Goal: Information Seeking & Learning: Check status

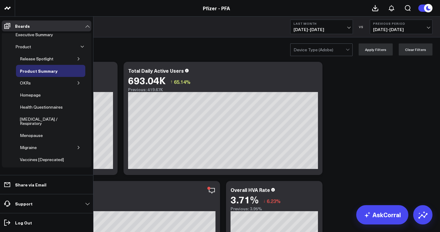
scroll to position [8, 0]
click at [46, 70] on div "Product Summary" at bounding box center [38, 70] width 41 height 7
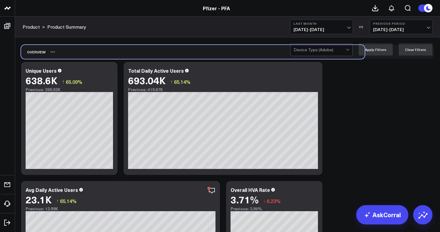
click at [124, 48] on div "Overview" at bounding box center [193, 52] width 344 height 14
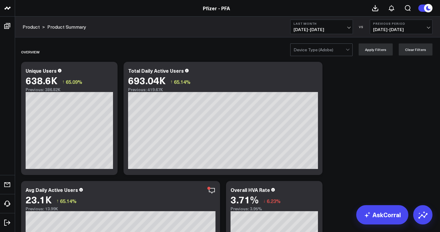
click at [200, 190] on icon "button" at bounding box center [201, 190] width 7 height 7
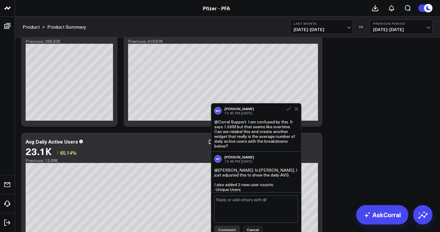
scroll to position [33, 0]
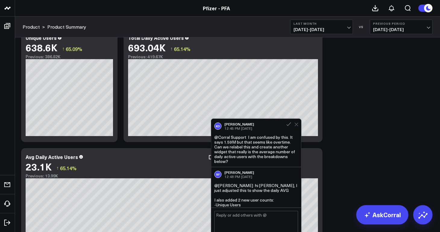
click at [297, 126] on icon at bounding box center [297, 124] width 4 height 4
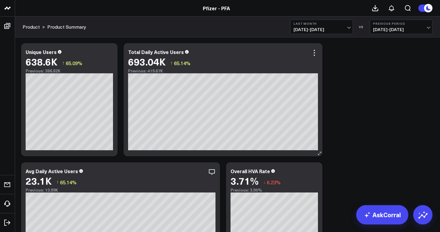
scroll to position [19, 0]
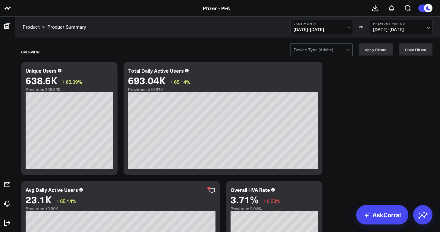
click at [121, 13] on header "Pfizer - PFA Pfizer - VaxAssist 25-26 Pfizer - PFA" at bounding box center [220, 8] width 440 height 17
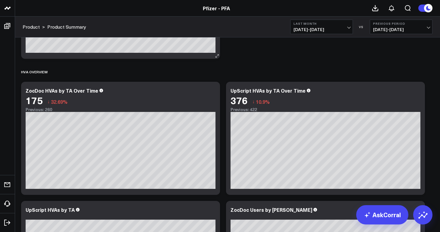
scroll to position [357, 0]
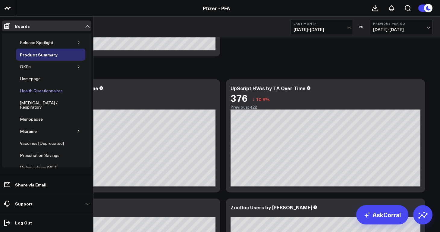
scroll to position [0, 0]
